Goal: Information Seeking & Learning: Learn about a topic

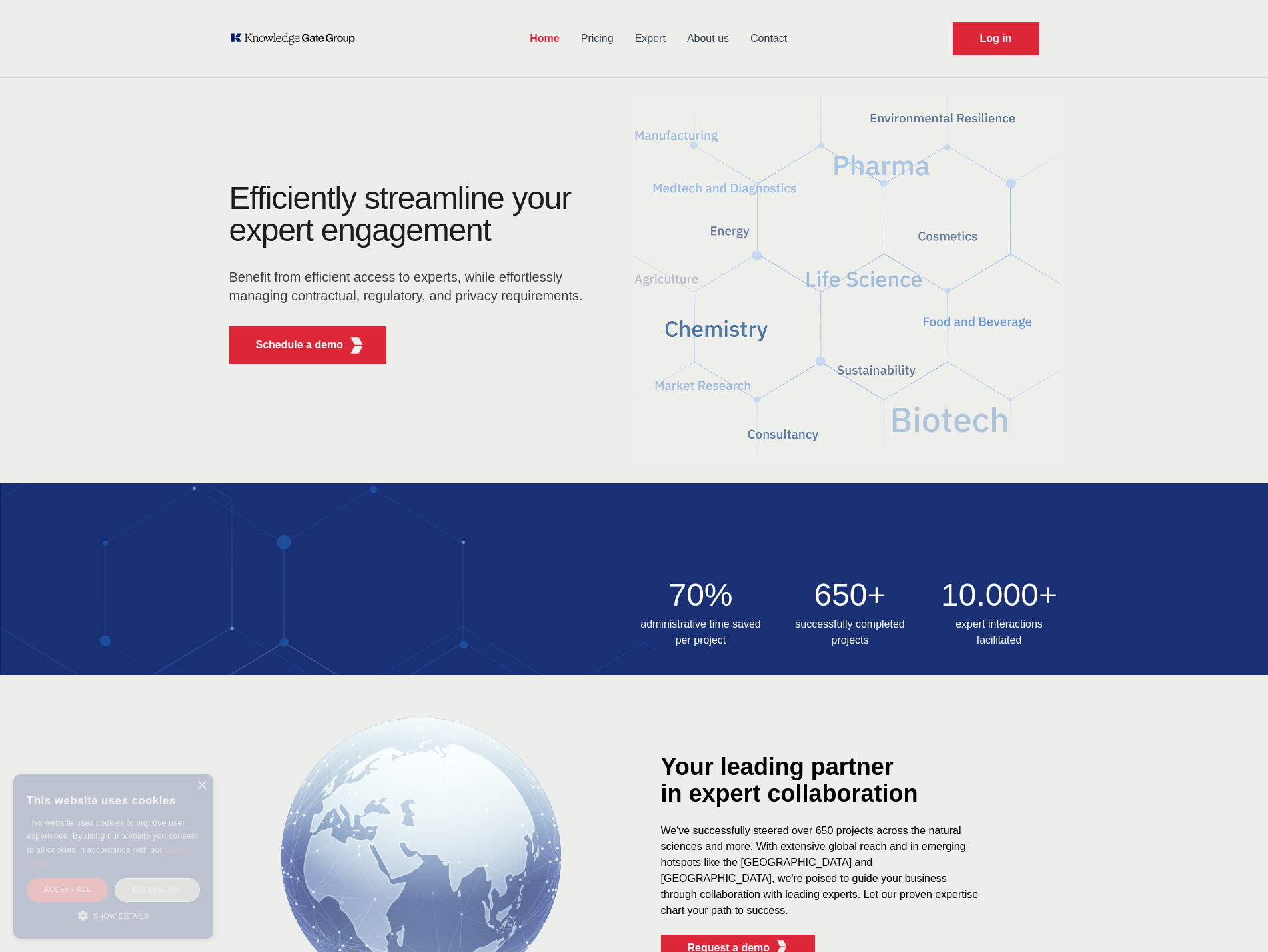
click at [660, 37] on link "Expert" at bounding box center [650, 39] width 52 height 34
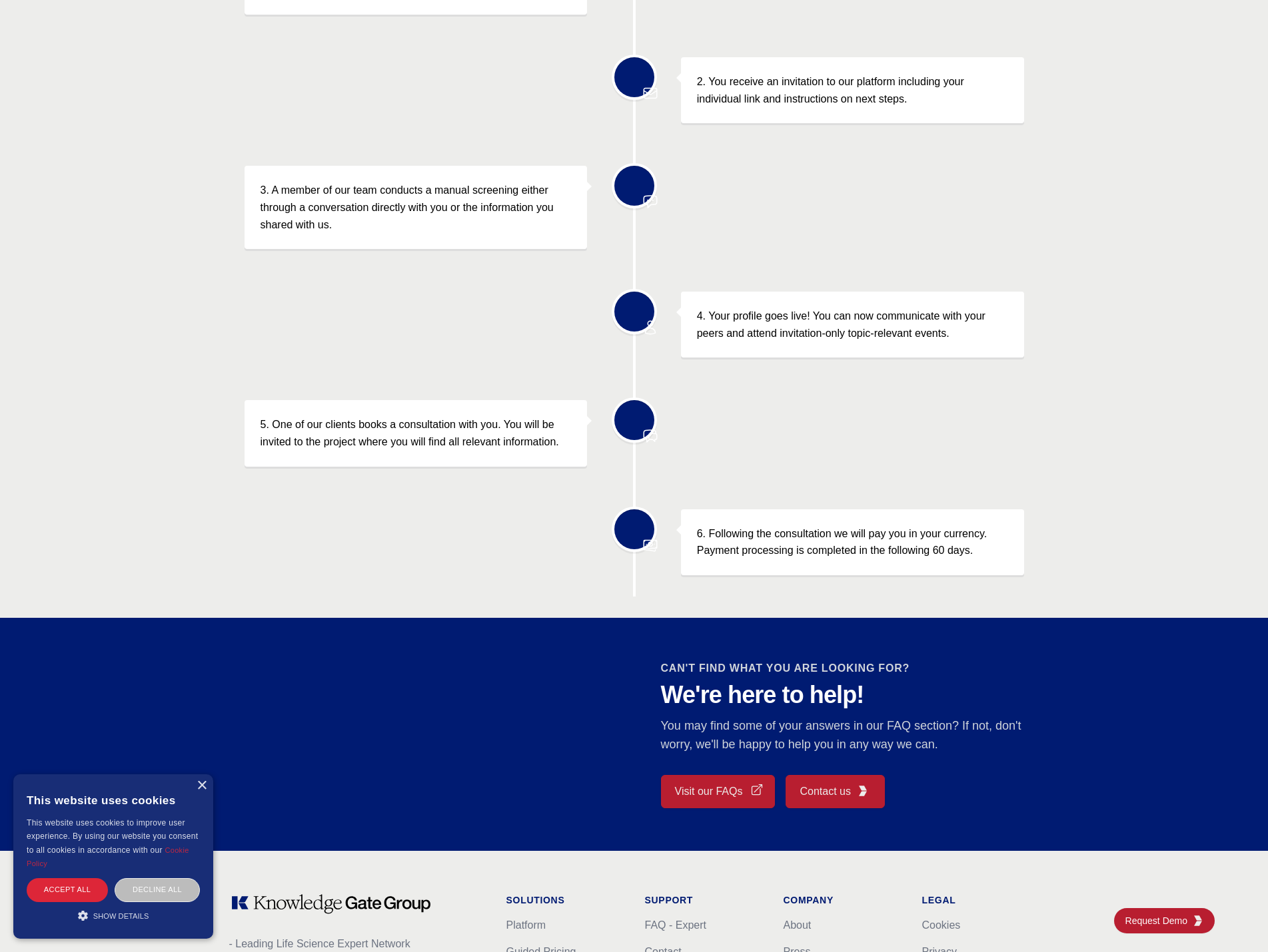
scroll to position [777, 0]
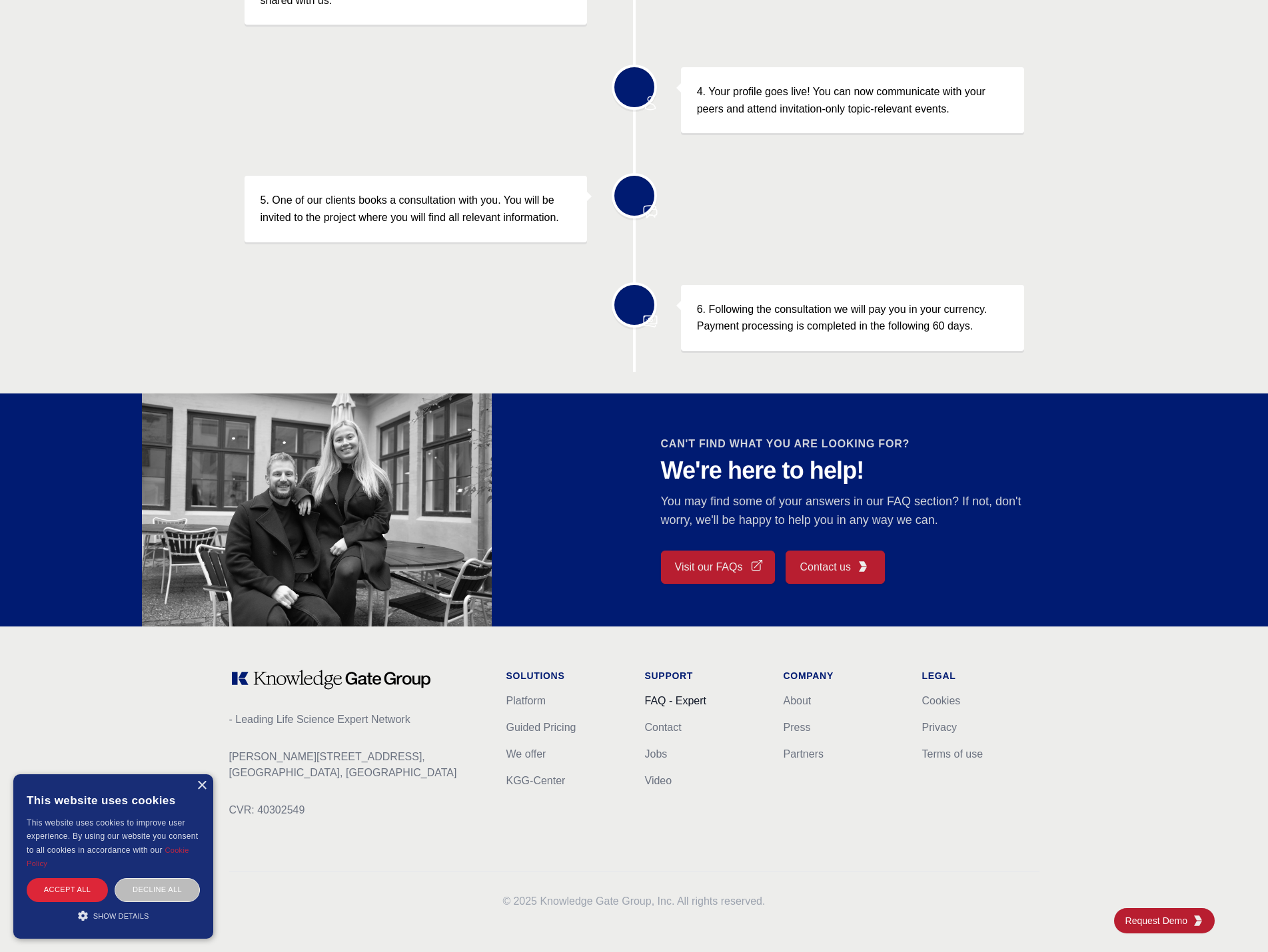
click at [690, 705] on link "FAQ - Expert" at bounding box center [676, 700] width 61 height 11
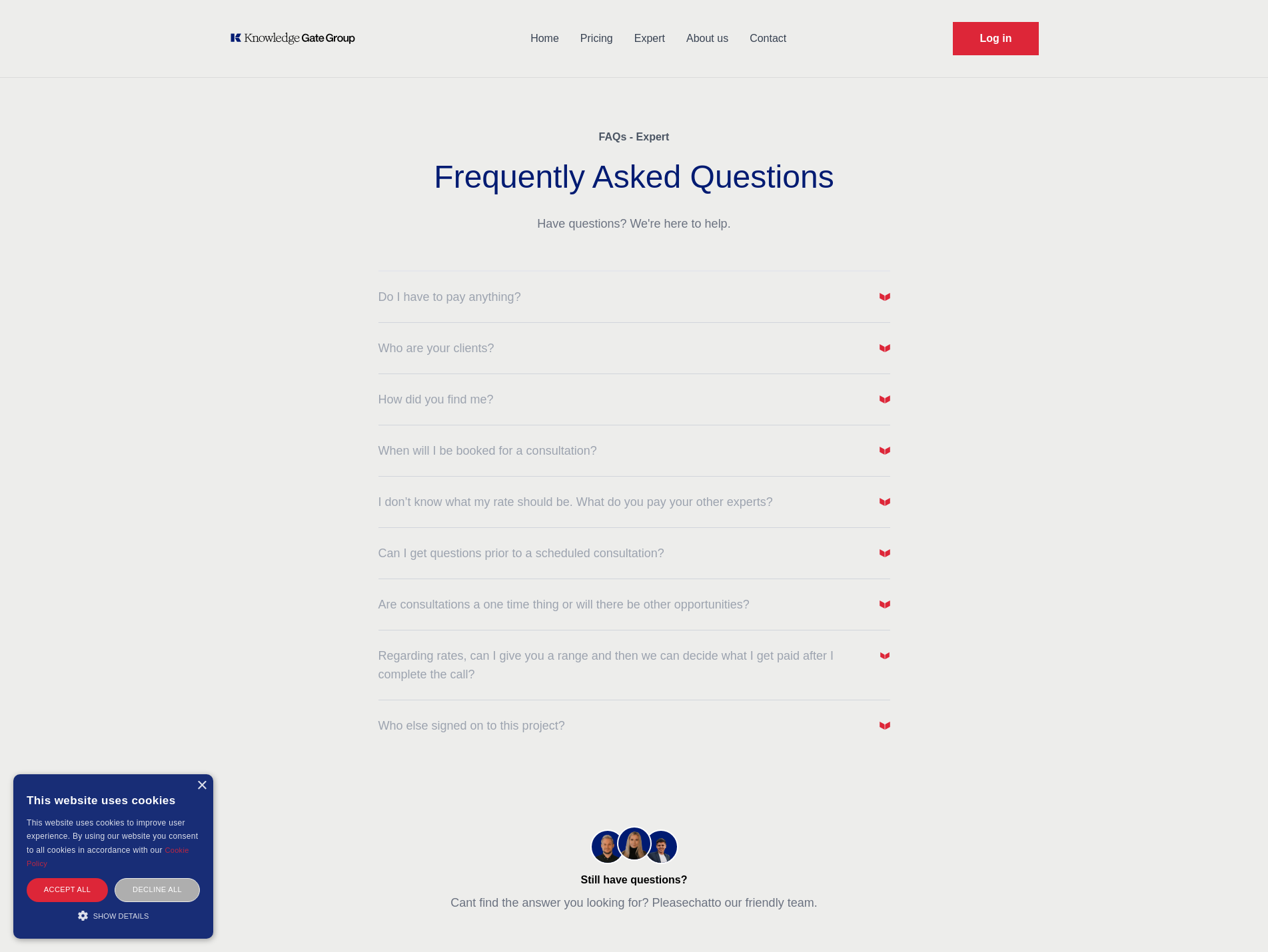
click at [168, 888] on div "Decline all" at bounding box center [157, 889] width 85 height 23
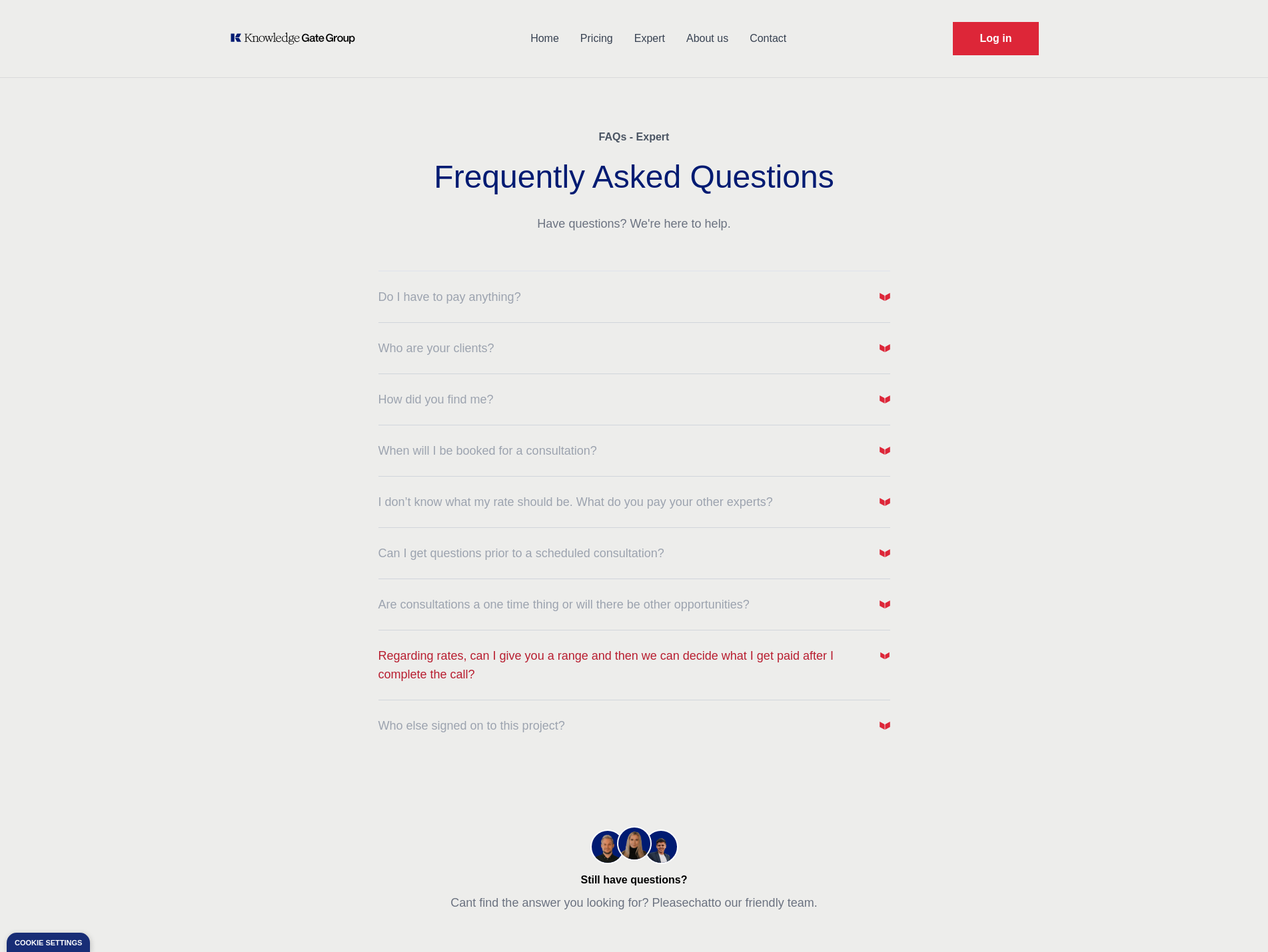
click at [701, 670] on span "Regarding rates, can I give you a range and then we can decide what I get paid …" at bounding box center [621, 665] width 487 height 37
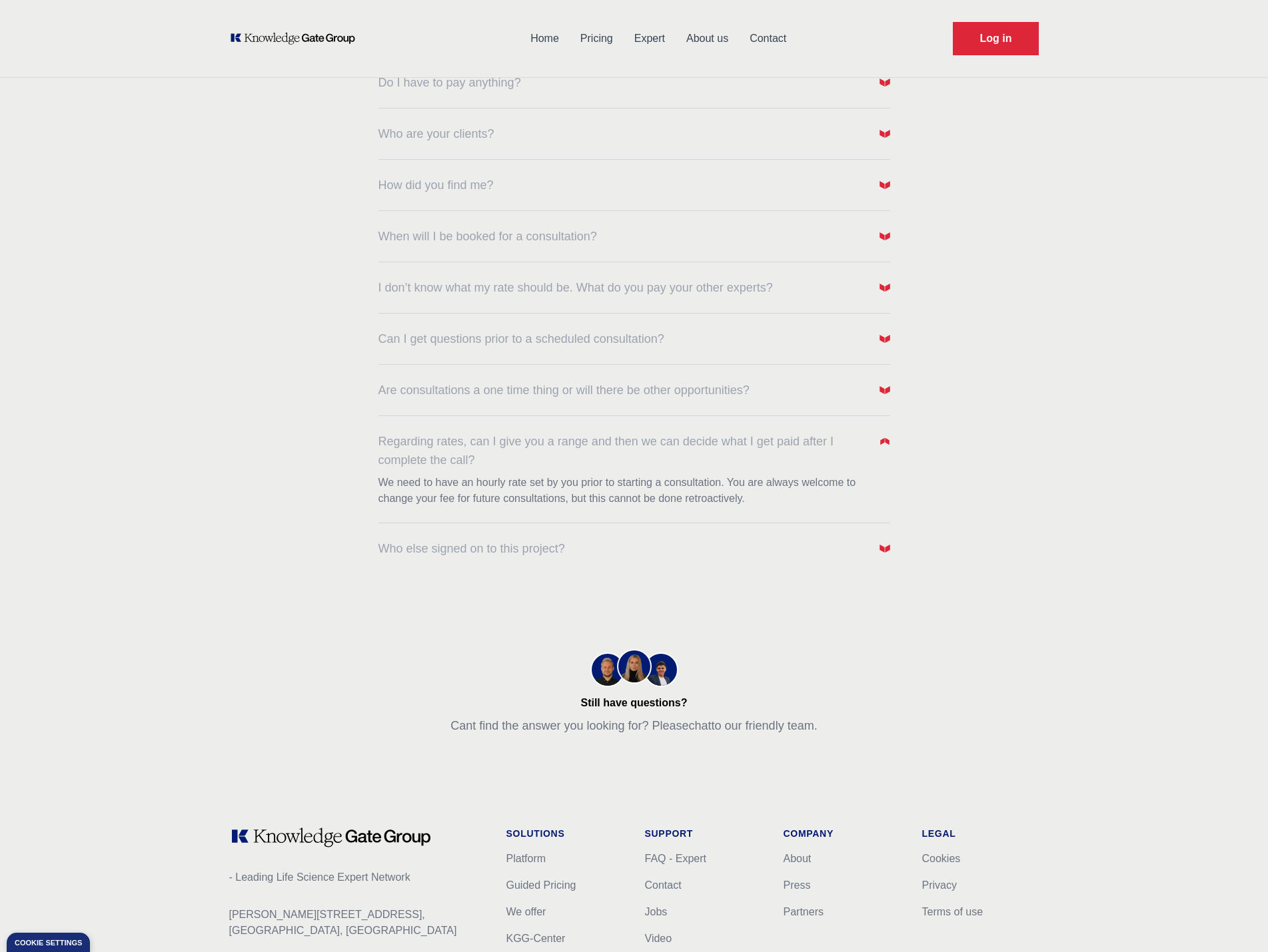
scroll to position [40, 0]
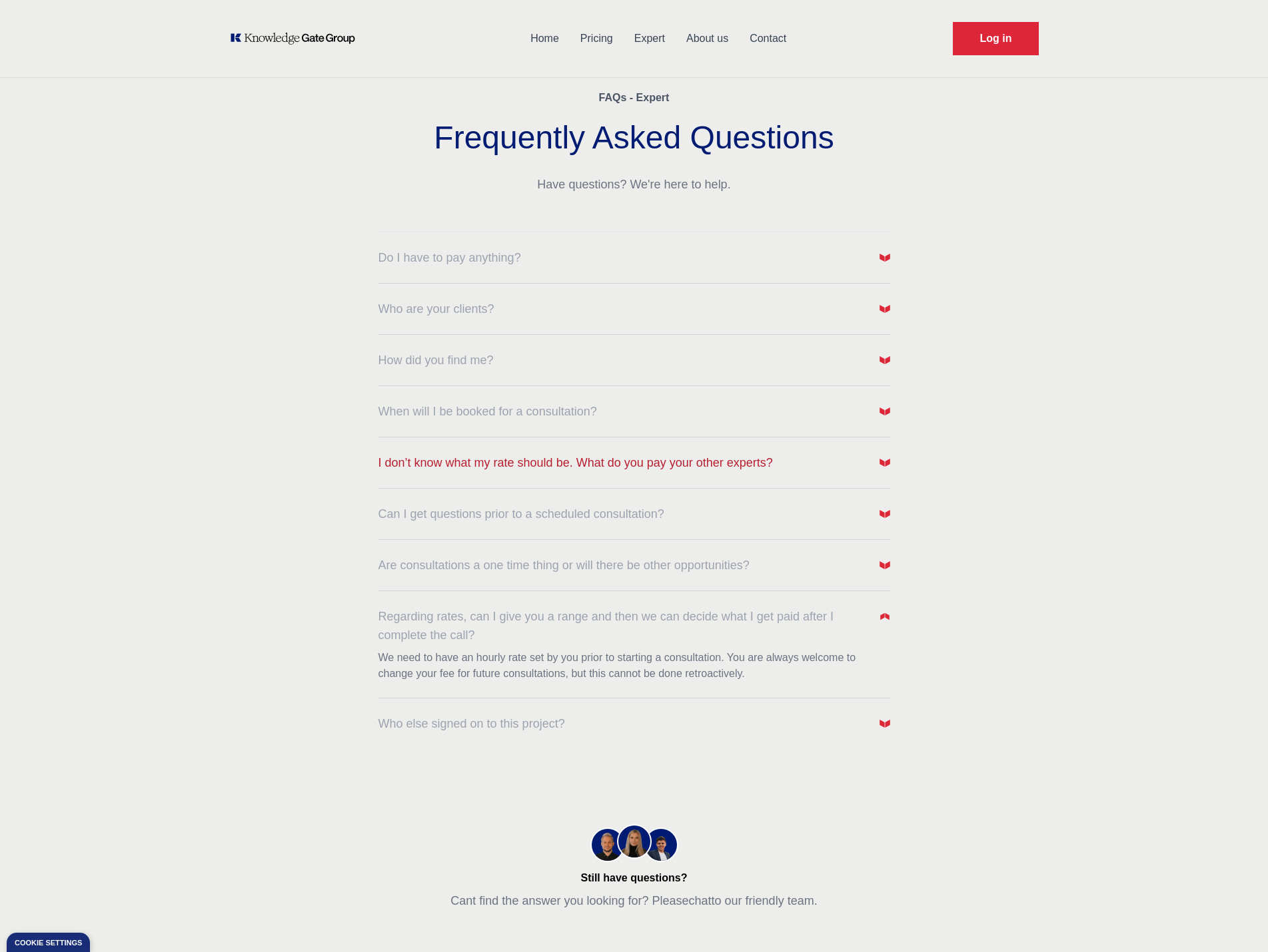
click at [566, 464] on span "I don’t know what my rate should be. What do you pay your other experts?" at bounding box center [576, 463] width 395 height 19
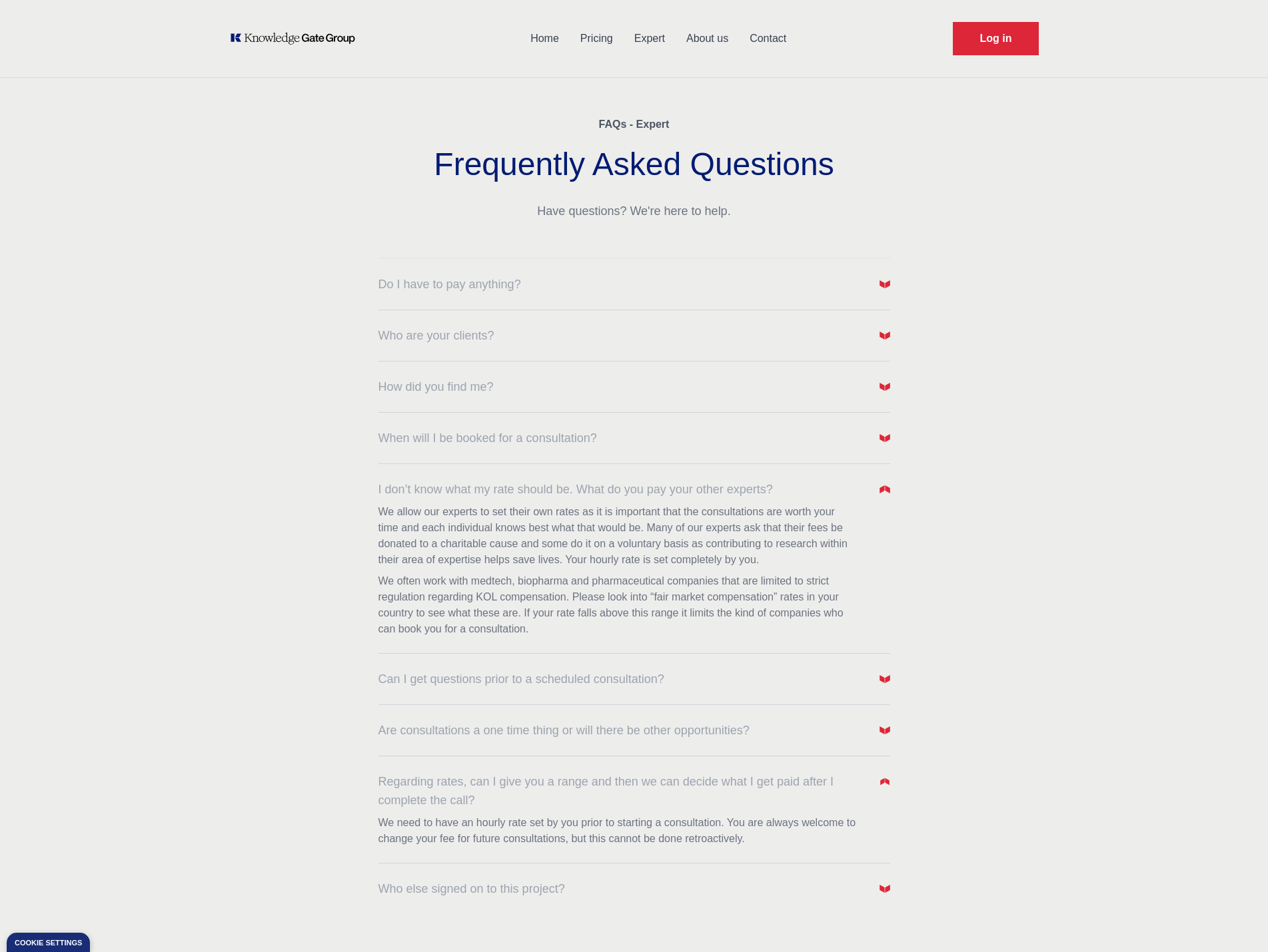
scroll to position [0, 0]
